Goal: Task Accomplishment & Management: Complete application form

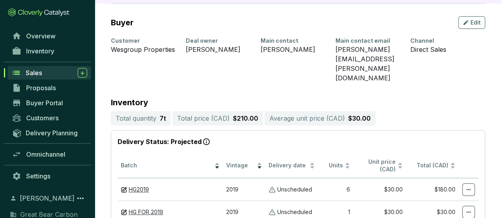
scroll to position [74, 0]
click at [38, 71] on span "Sales" at bounding box center [34, 73] width 16 height 8
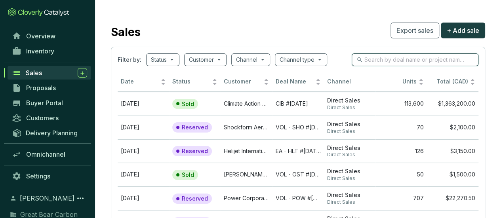
click at [405, 63] on input "search" at bounding box center [415, 59] width 102 height 9
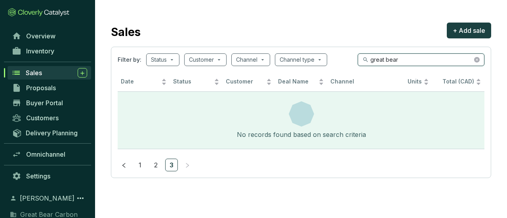
type input "great bear"
click at [477, 27] on span "+ Add sale" at bounding box center [468, 30] width 32 height 9
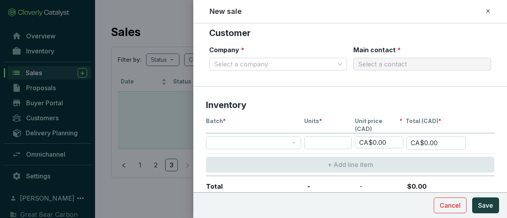
scroll to position [158, 0]
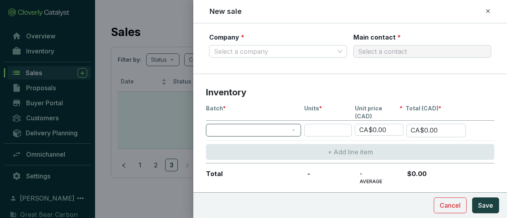
click at [294, 124] on span at bounding box center [253, 130] width 85 height 12
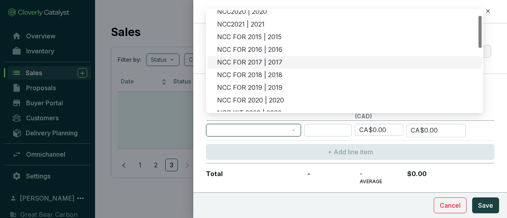
scroll to position [0, 0]
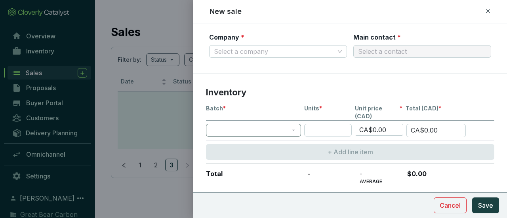
click at [294, 124] on span at bounding box center [253, 130] width 85 height 12
click at [293, 124] on span at bounding box center [253, 130] width 85 height 12
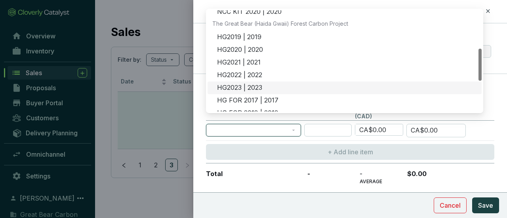
scroll to position [158, 0]
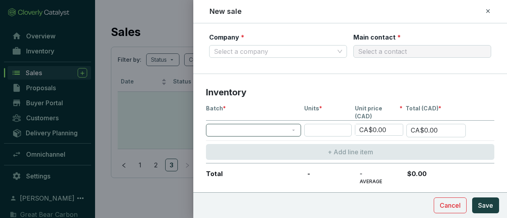
click at [293, 124] on span at bounding box center [253, 130] width 85 height 12
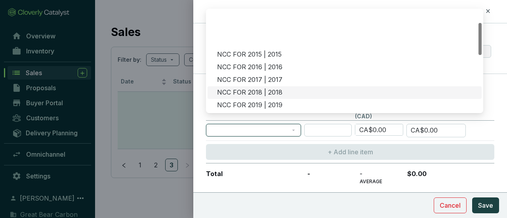
scroll to position [0, 0]
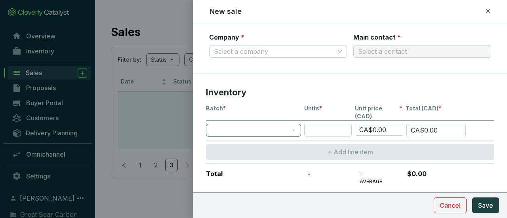
click at [292, 124] on span at bounding box center [253, 130] width 85 height 12
click at [294, 124] on span at bounding box center [253, 130] width 85 height 12
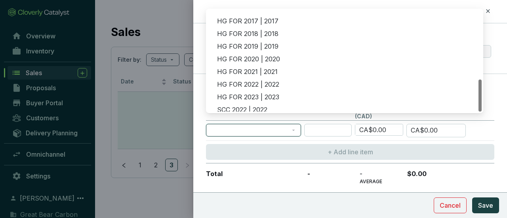
scroll to position [215, 0]
